Goal: Find specific page/section: Find specific page/section

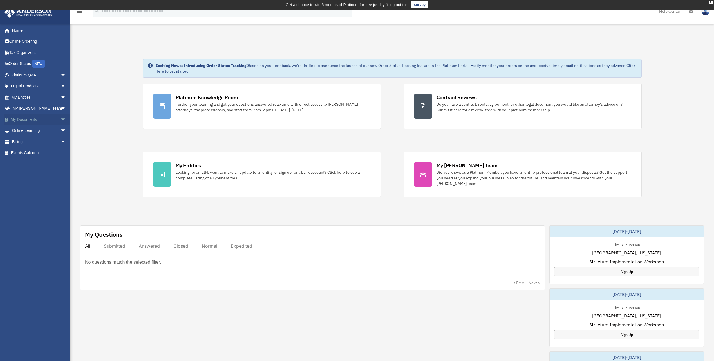
click at [14, 118] on link "My Documents arrow_drop_down" at bounding box center [39, 119] width 71 height 11
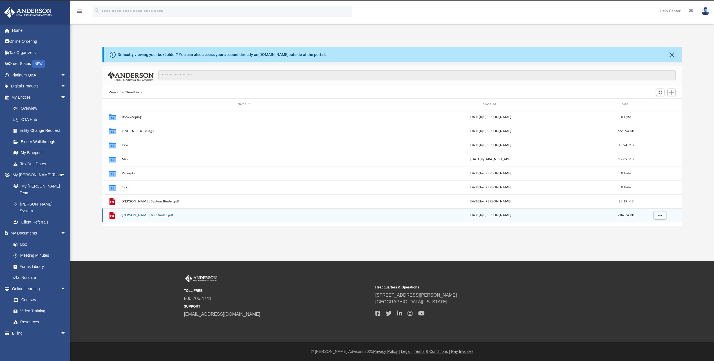
scroll to position [10, 0]
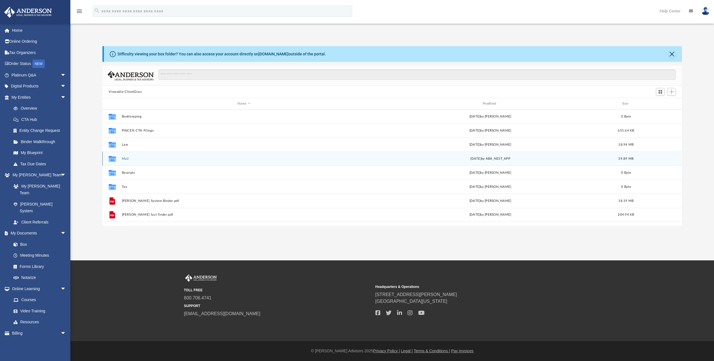
click at [125, 159] on button "Mail" at bounding box center [244, 159] width 244 height 4
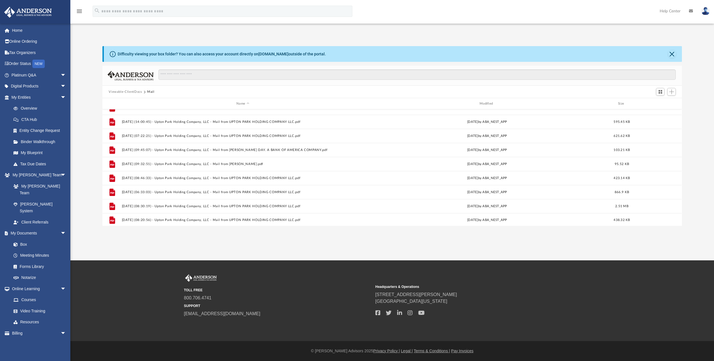
scroll to position [80, 0]
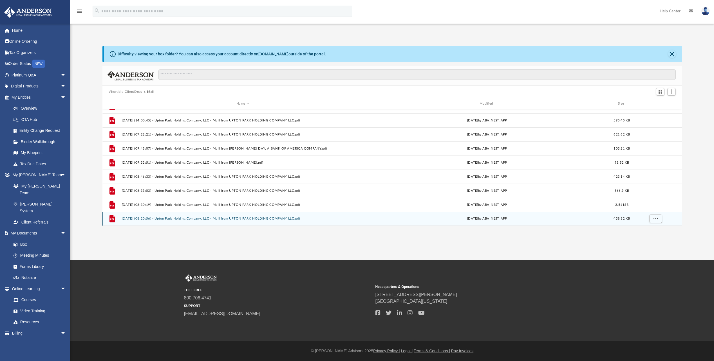
click at [248, 217] on button "2025.08.12 (08:20:56) - Upton Park Holding Company, LLC - Mail from UPTON PARK …" at bounding box center [243, 219] width 242 height 4
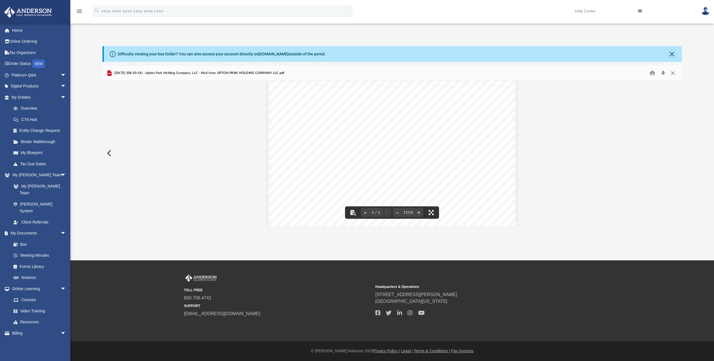
scroll to position [1105, 0]
click at [674, 71] on button "Close" at bounding box center [673, 73] width 10 height 9
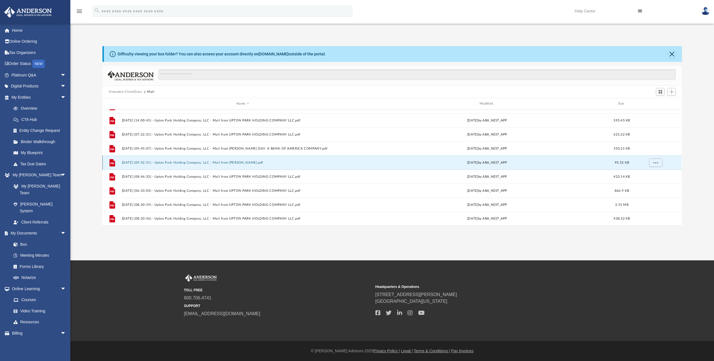
click at [239, 162] on button "2025.05.05 (09:32:51) - Upton Park Holding Company, LLC - Mail from Damianos Th…" at bounding box center [243, 163] width 242 height 4
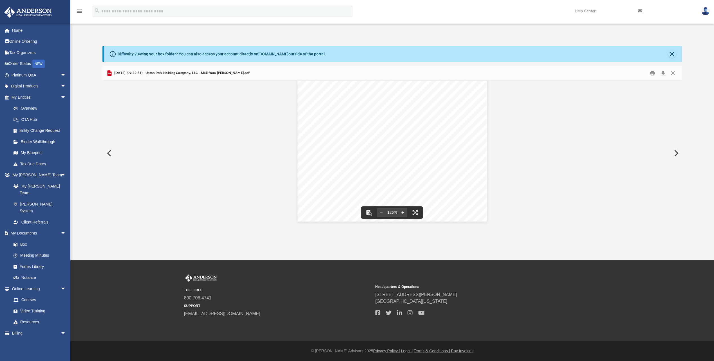
scroll to position [0, 0]
click at [672, 76] on button "Close" at bounding box center [673, 73] width 10 height 9
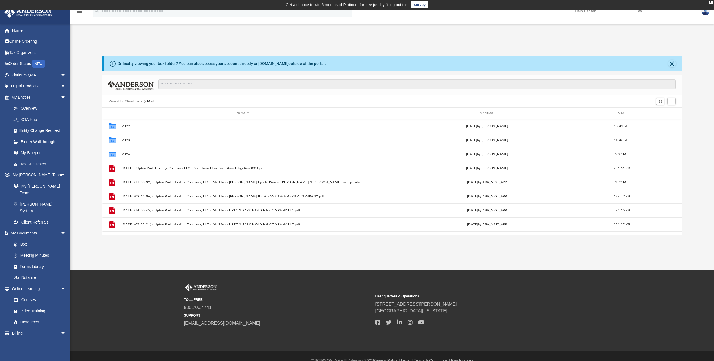
click at [133, 101] on button "Viewable-ClientDocs" at bounding box center [125, 101] width 33 height 5
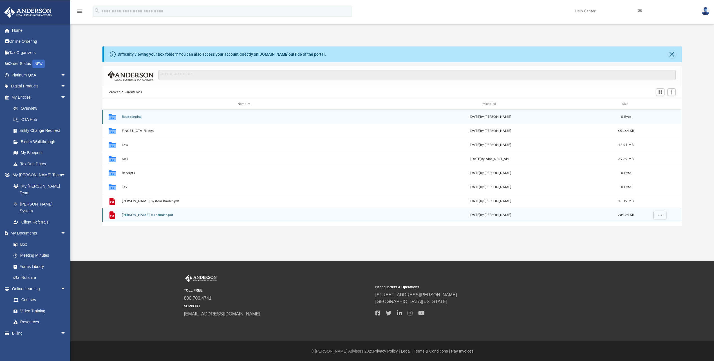
scroll to position [10, 0]
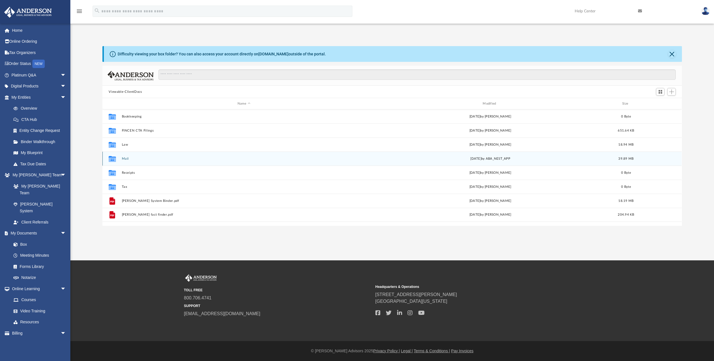
click at [126, 158] on button "Mail" at bounding box center [244, 159] width 244 height 4
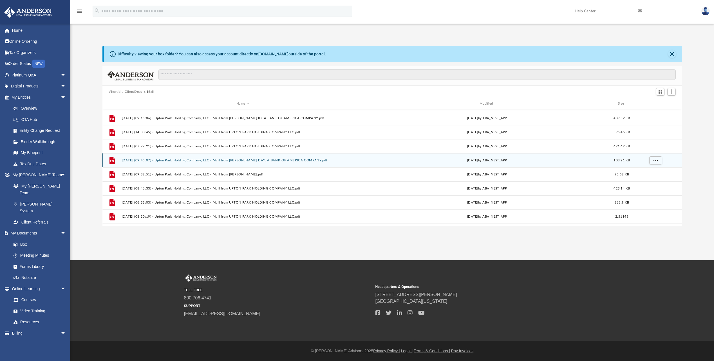
scroll to position [80, 0]
